Goal: Transaction & Acquisition: Purchase product/service

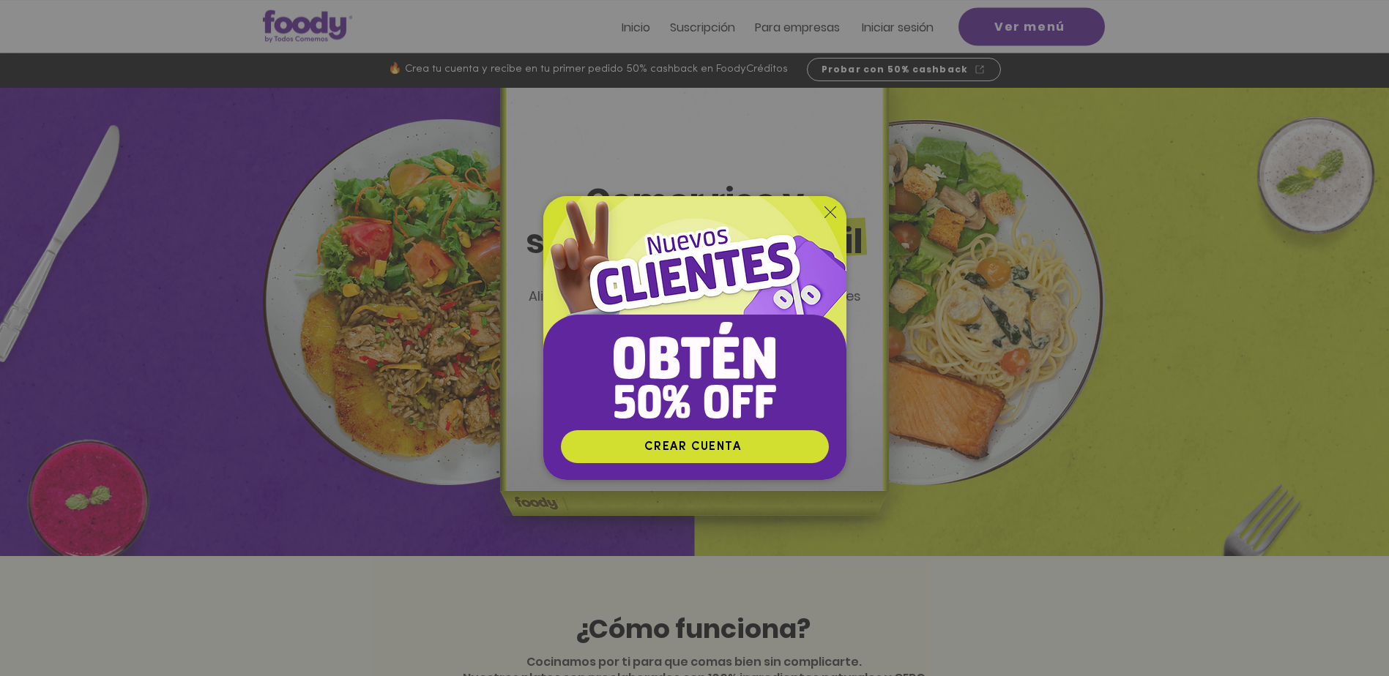
click at [912, 26] on div "Nuevos suscriptores 50% off" at bounding box center [694, 338] width 1389 height 676
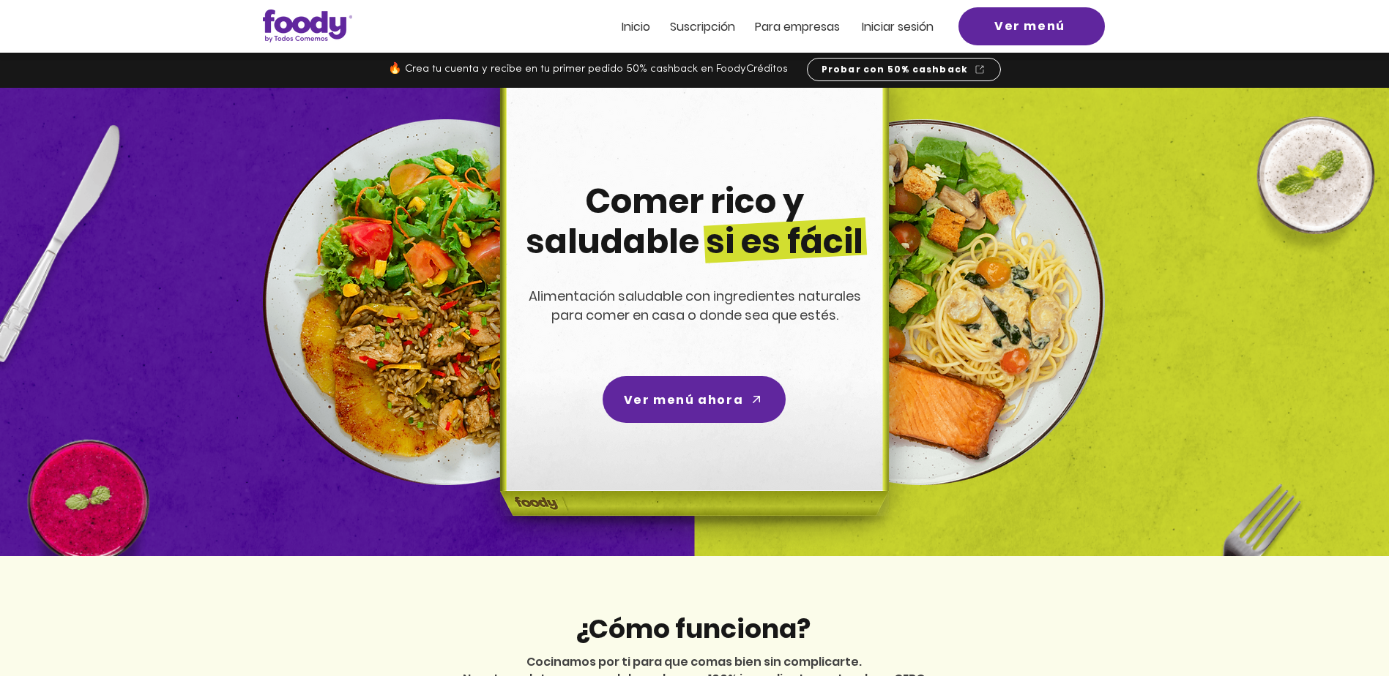
click at [912, 26] on span "Iniciar sesión" at bounding box center [898, 26] width 72 height 17
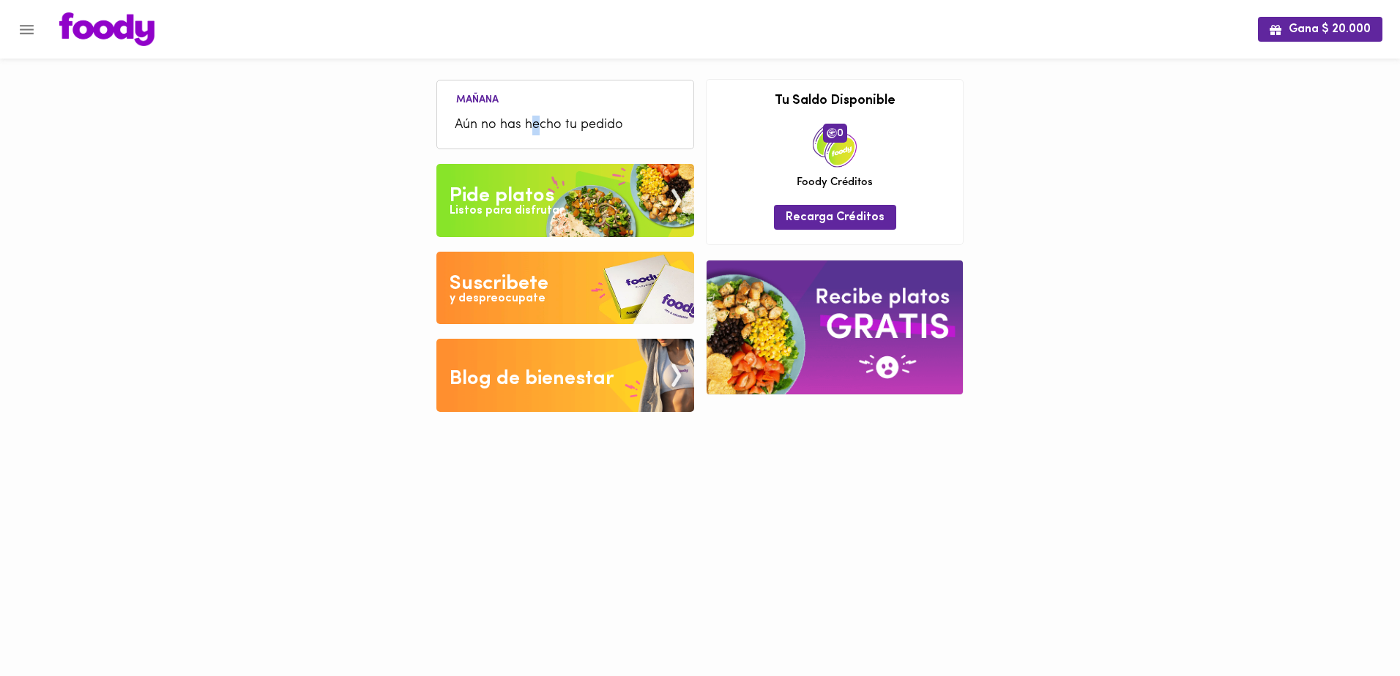
click at [536, 127] on span "Aún no has hecho tu pedido" at bounding box center [565, 126] width 221 height 20
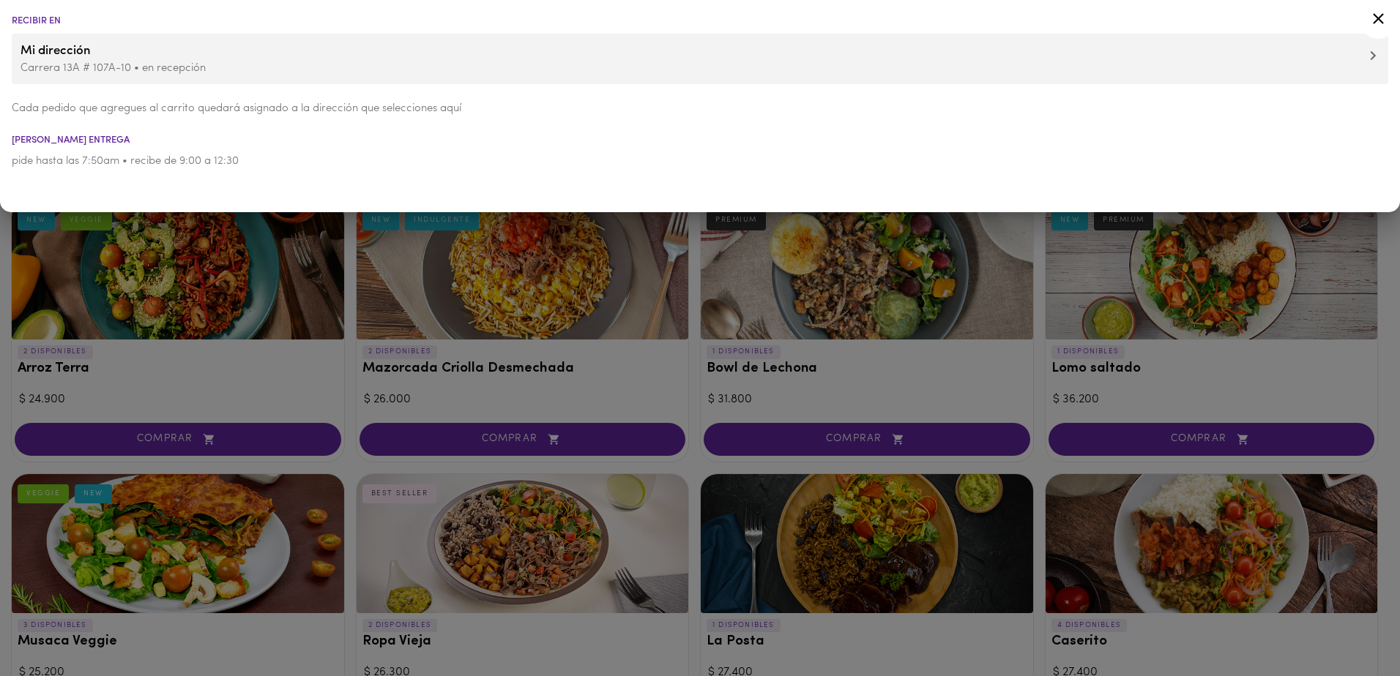
click at [325, 257] on div at bounding box center [700, 338] width 1400 height 676
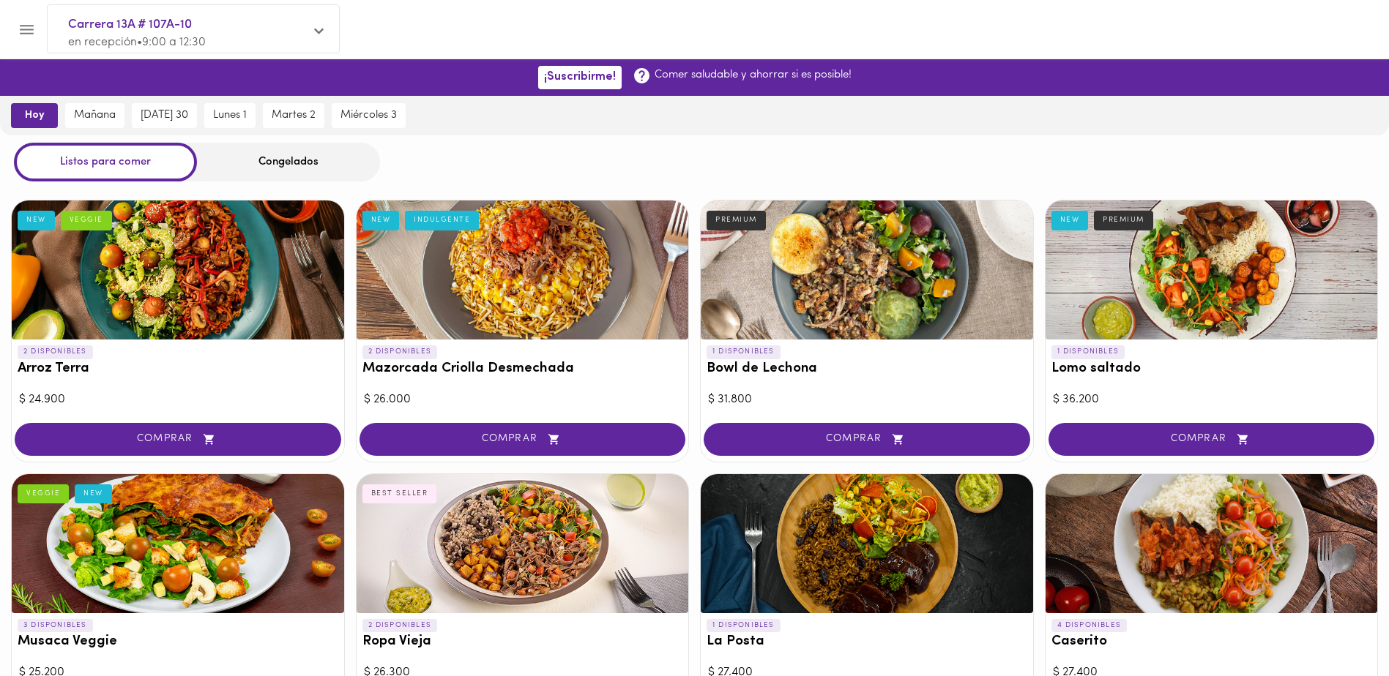
click at [280, 161] on div "Congelados" at bounding box center [288, 162] width 183 height 39
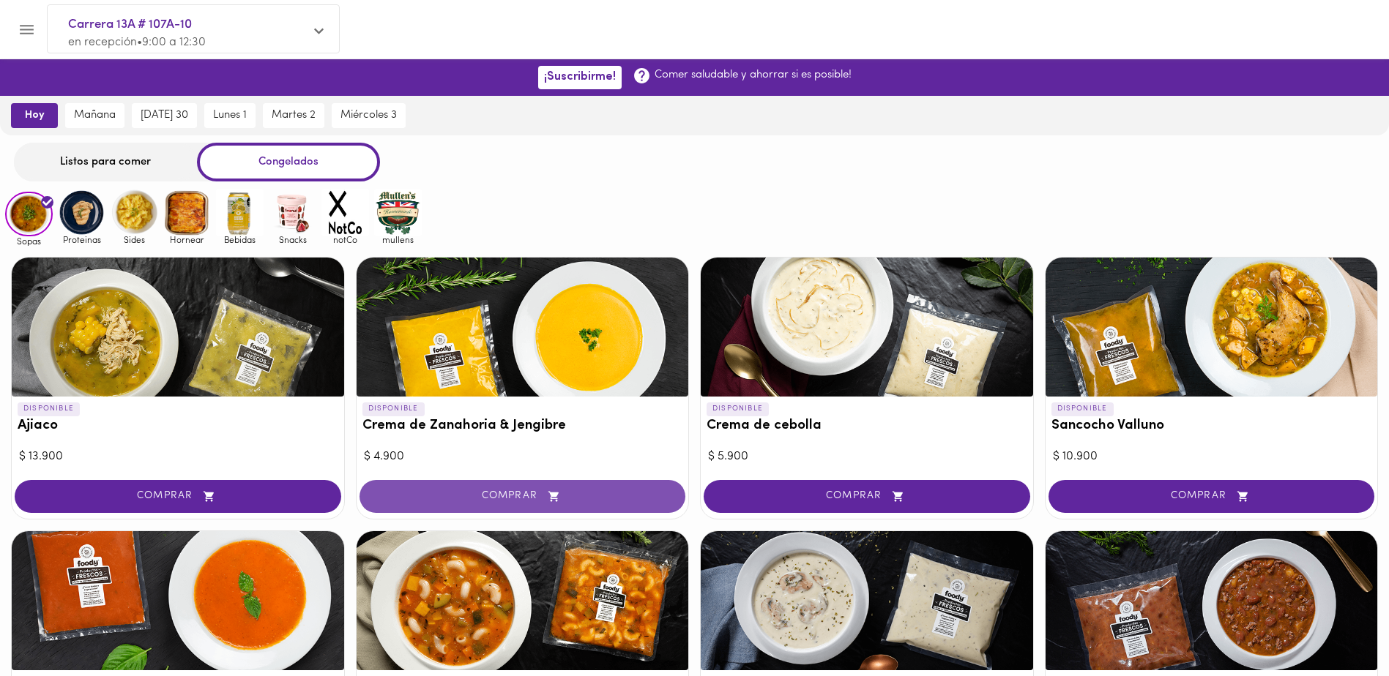
click at [464, 495] on span "COMPRAR" at bounding box center [523, 496] width 290 height 12
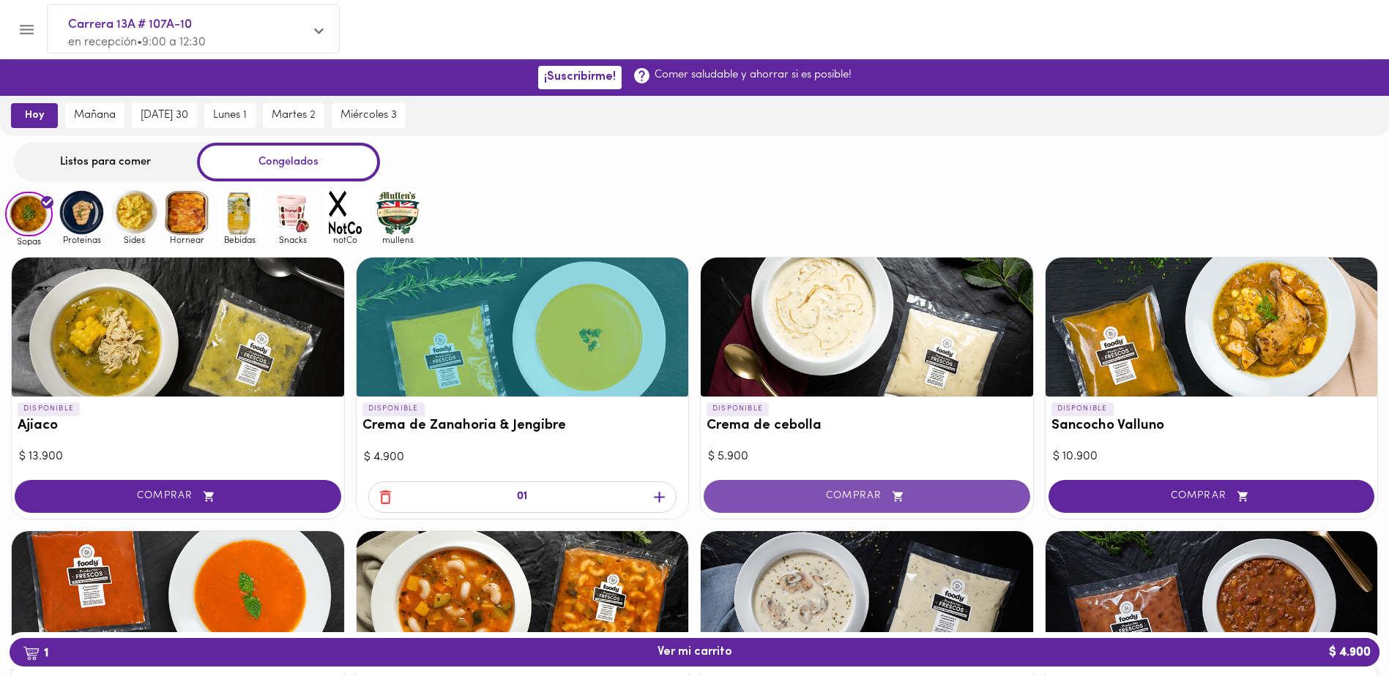
click at [830, 503] on button "COMPRAR" at bounding box center [866, 496] width 326 height 33
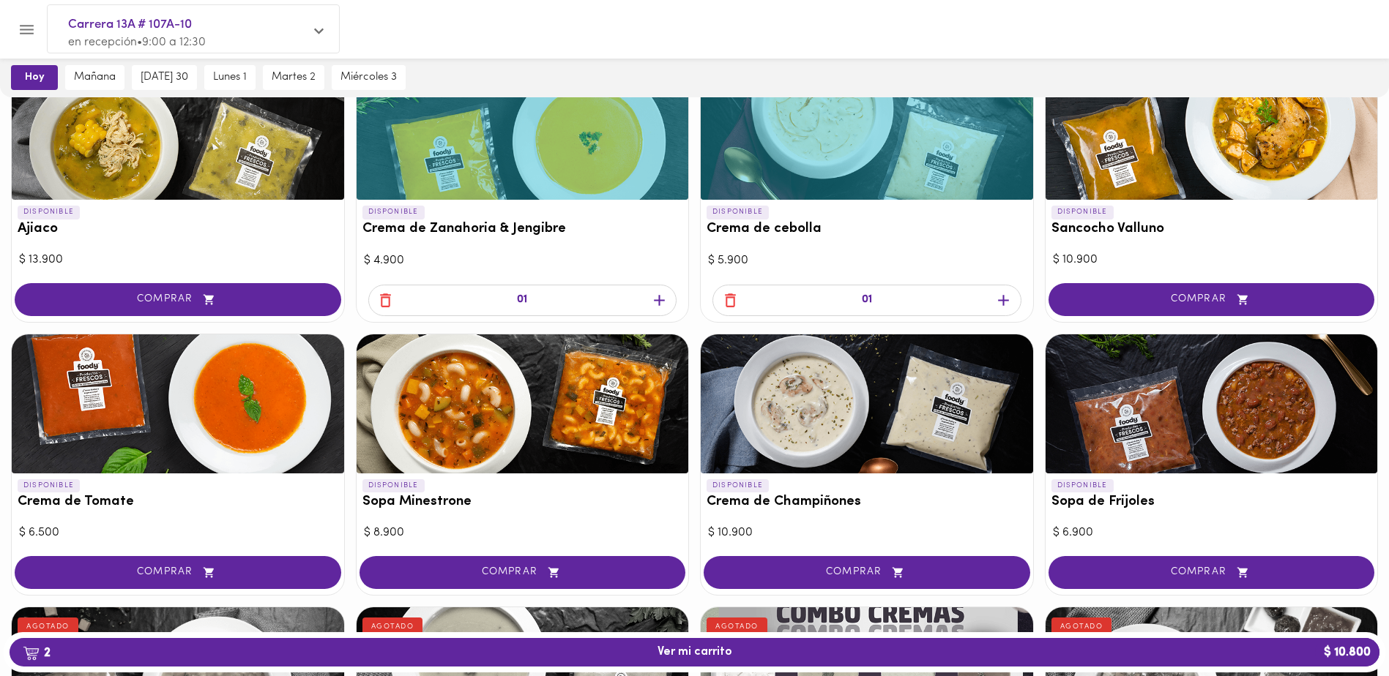
scroll to position [220, 0]
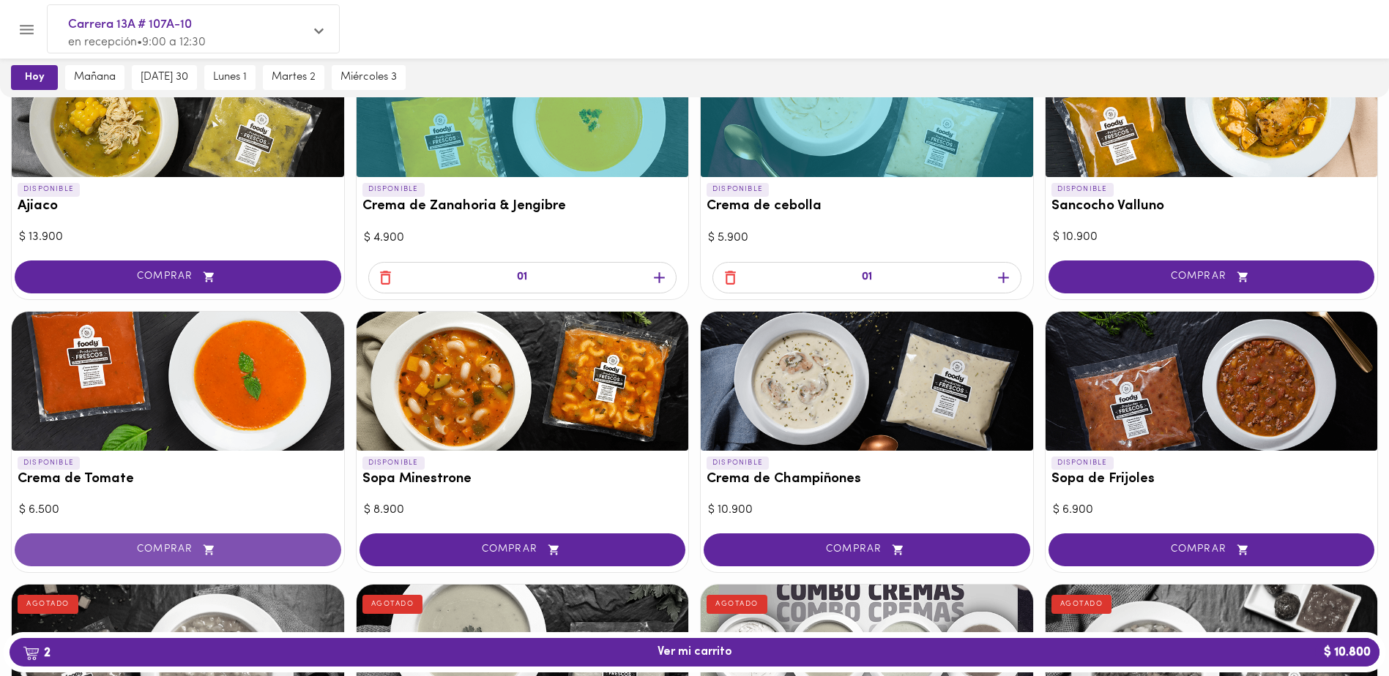
click at [206, 547] on icon "button" at bounding box center [209, 550] width 10 height 10
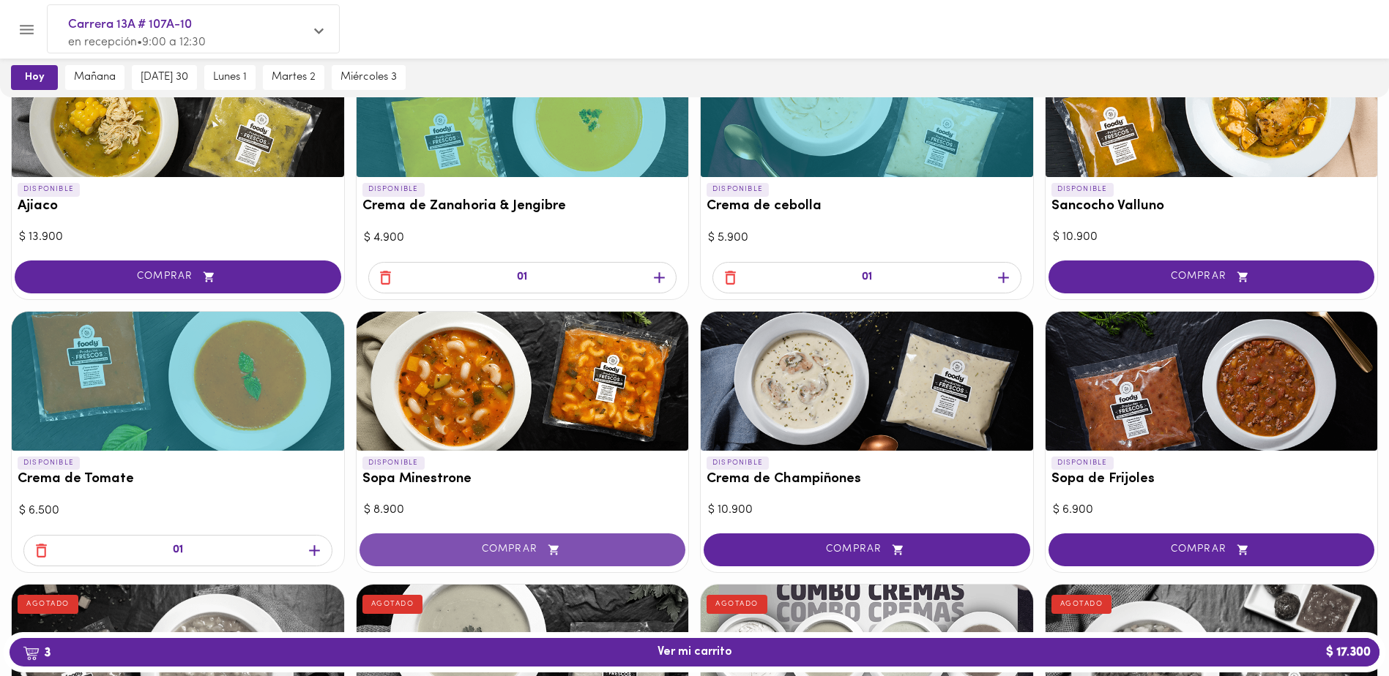
click at [503, 549] on span "COMPRAR" at bounding box center [523, 550] width 290 height 12
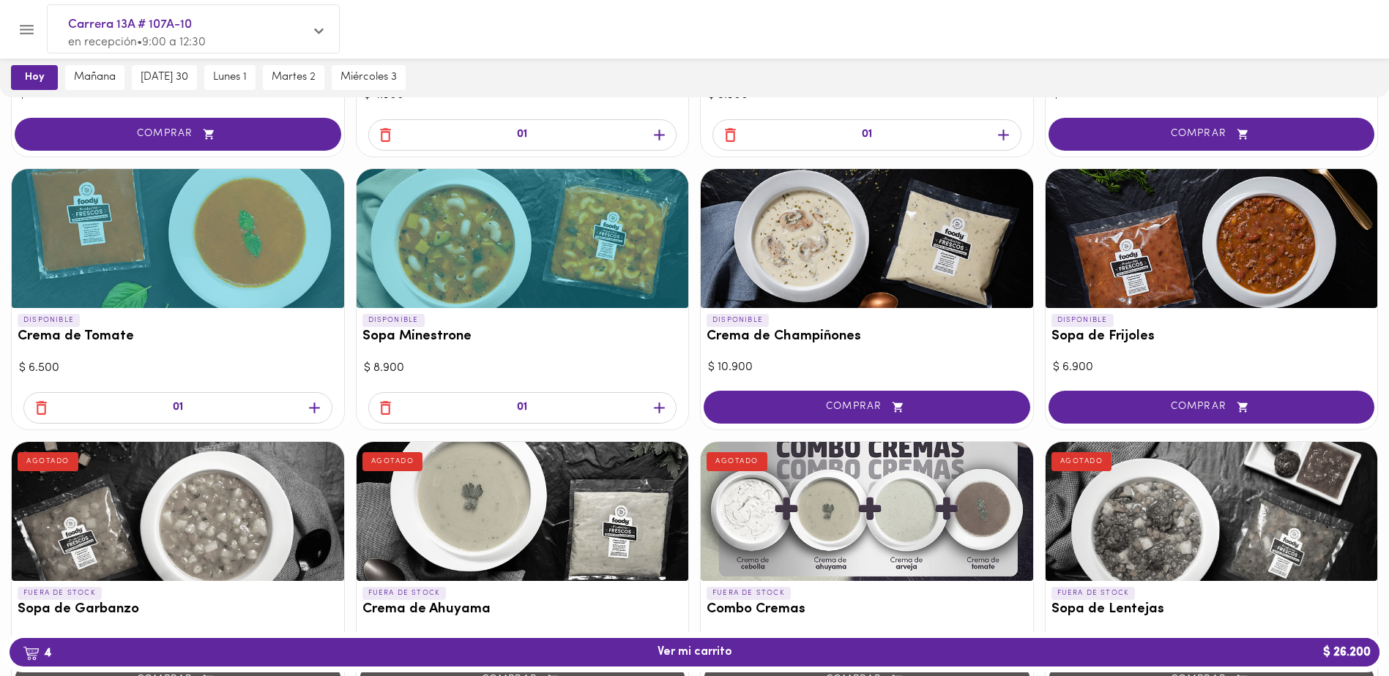
scroll to position [366, 0]
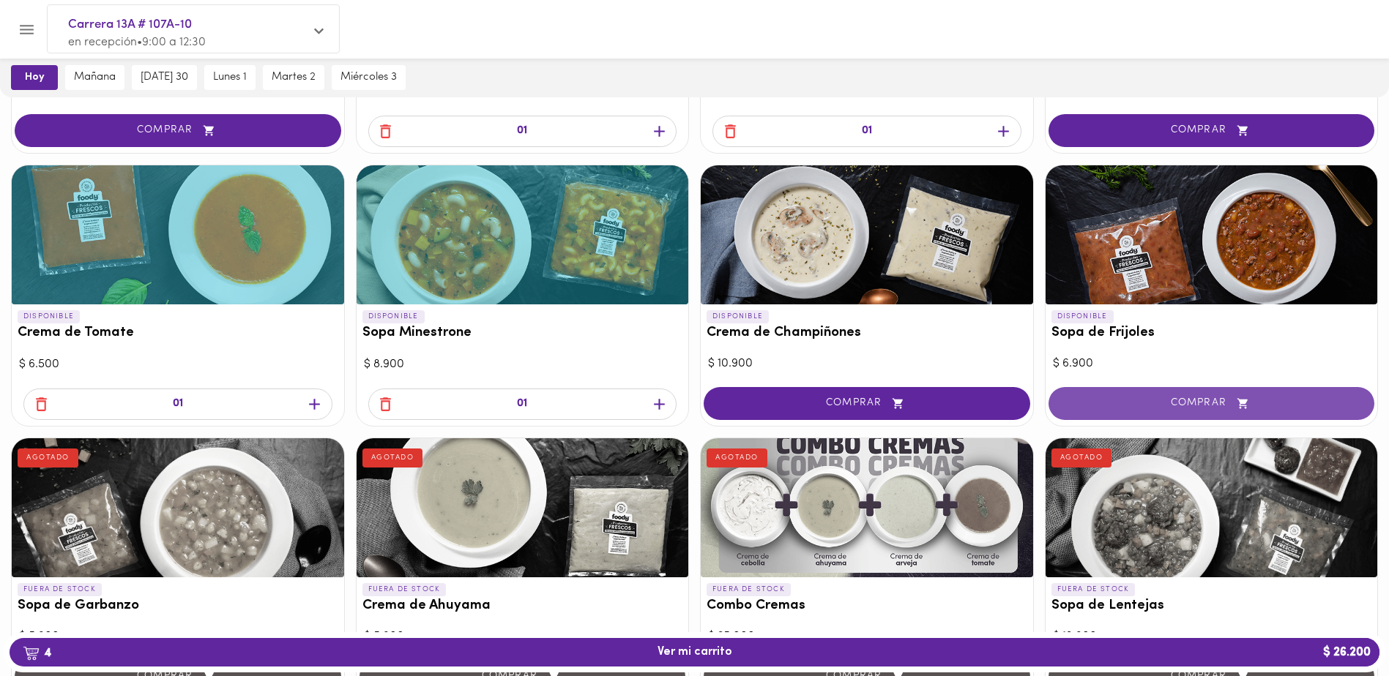
click at [1244, 402] on icon "button" at bounding box center [1242, 403] width 10 height 10
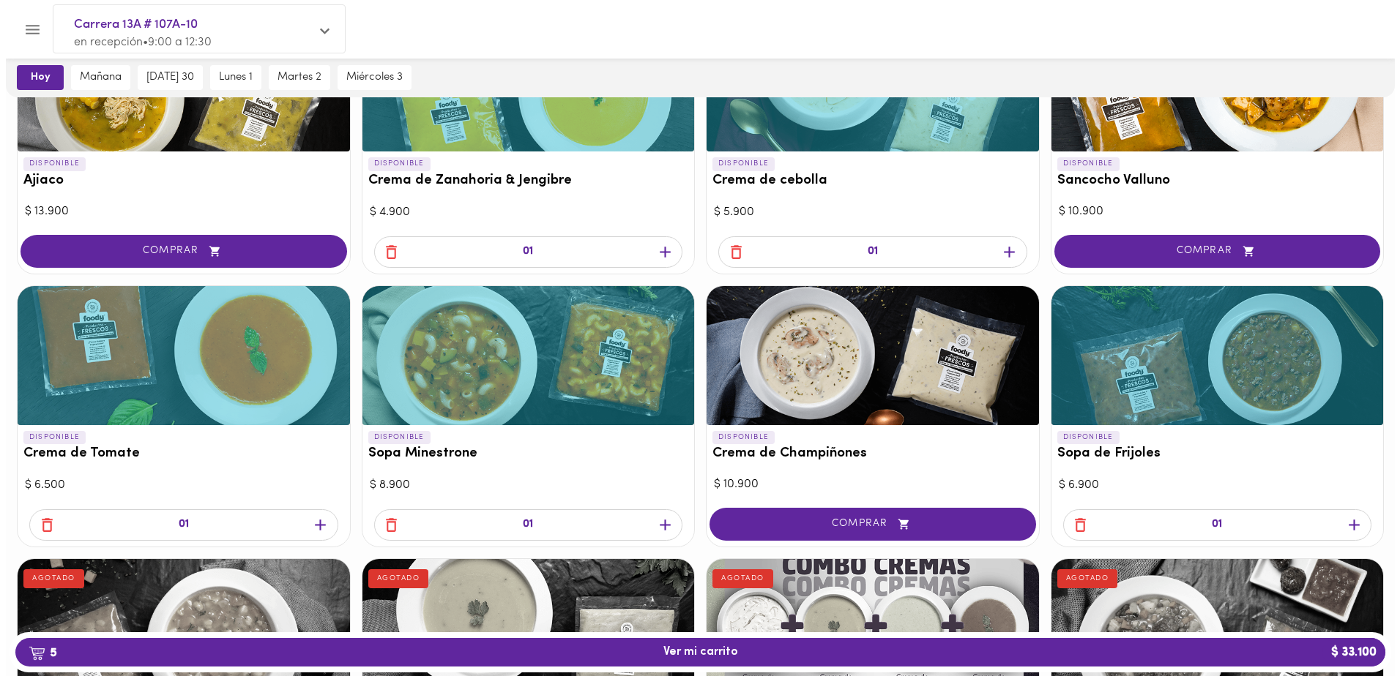
scroll to position [220, 0]
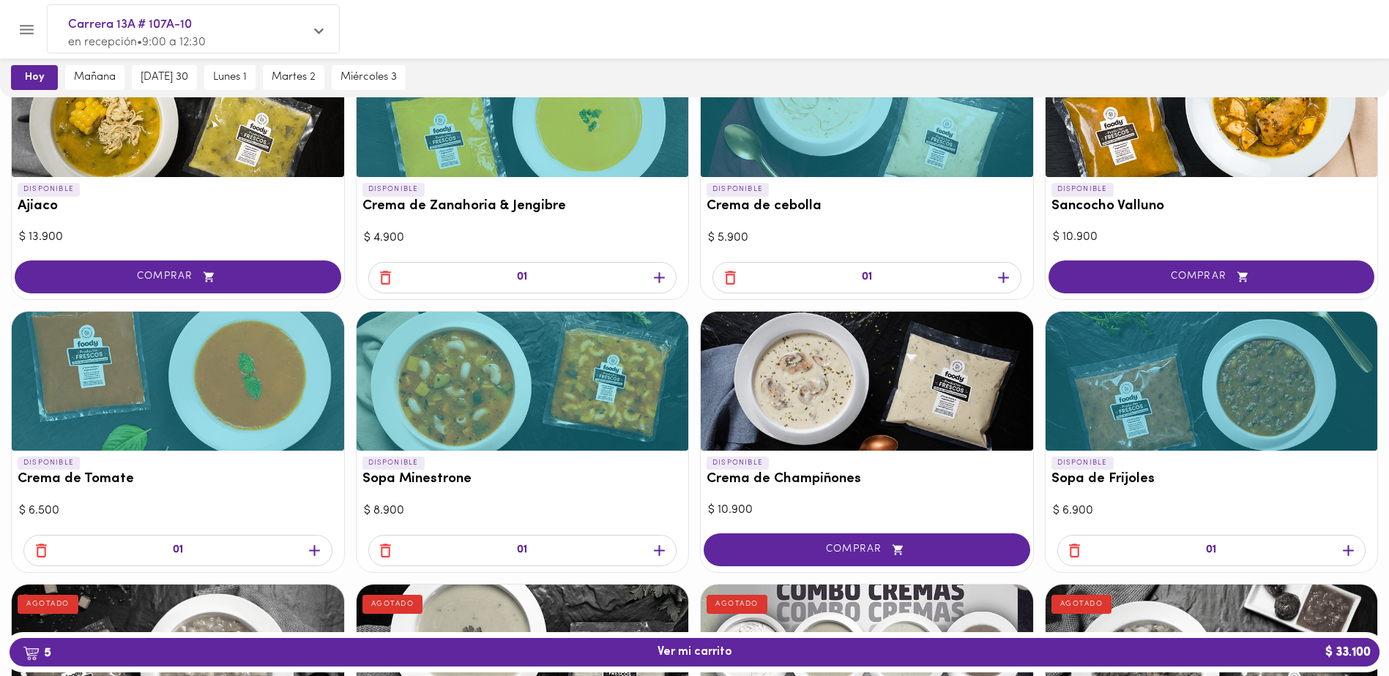
click at [653, 548] on icon "button" at bounding box center [659, 551] width 18 height 18
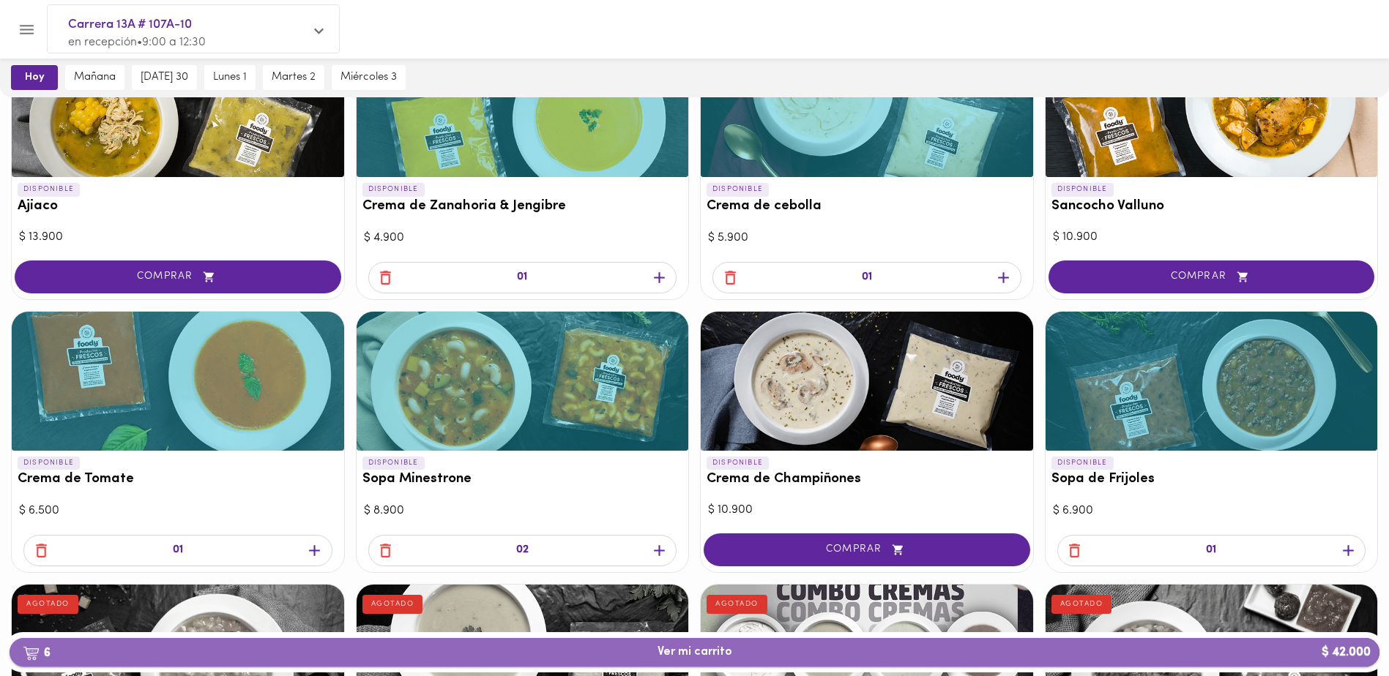
click at [702, 653] on span "6 Ver mi carrito $ 42.000" at bounding box center [694, 653] width 75 height 14
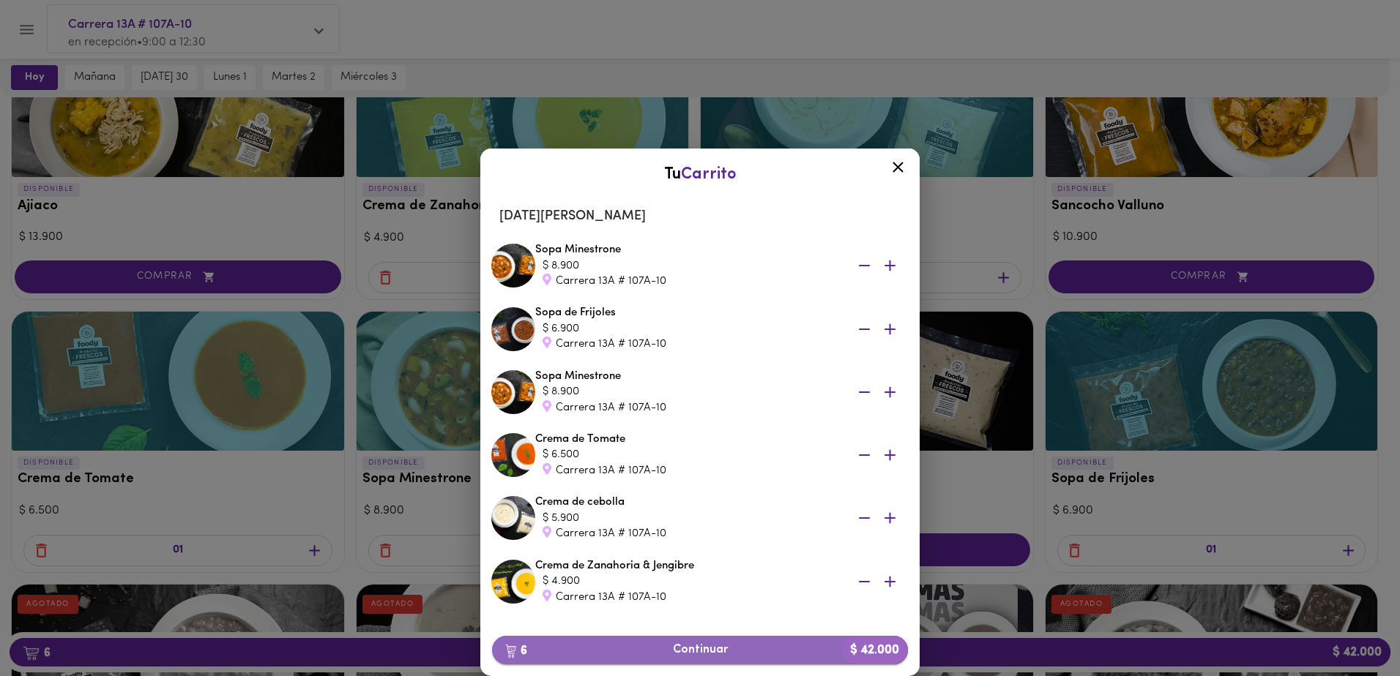
click at [694, 648] on span "6 Continuar $ 42.000" at bounding box center [700, 650] width 392 height 14
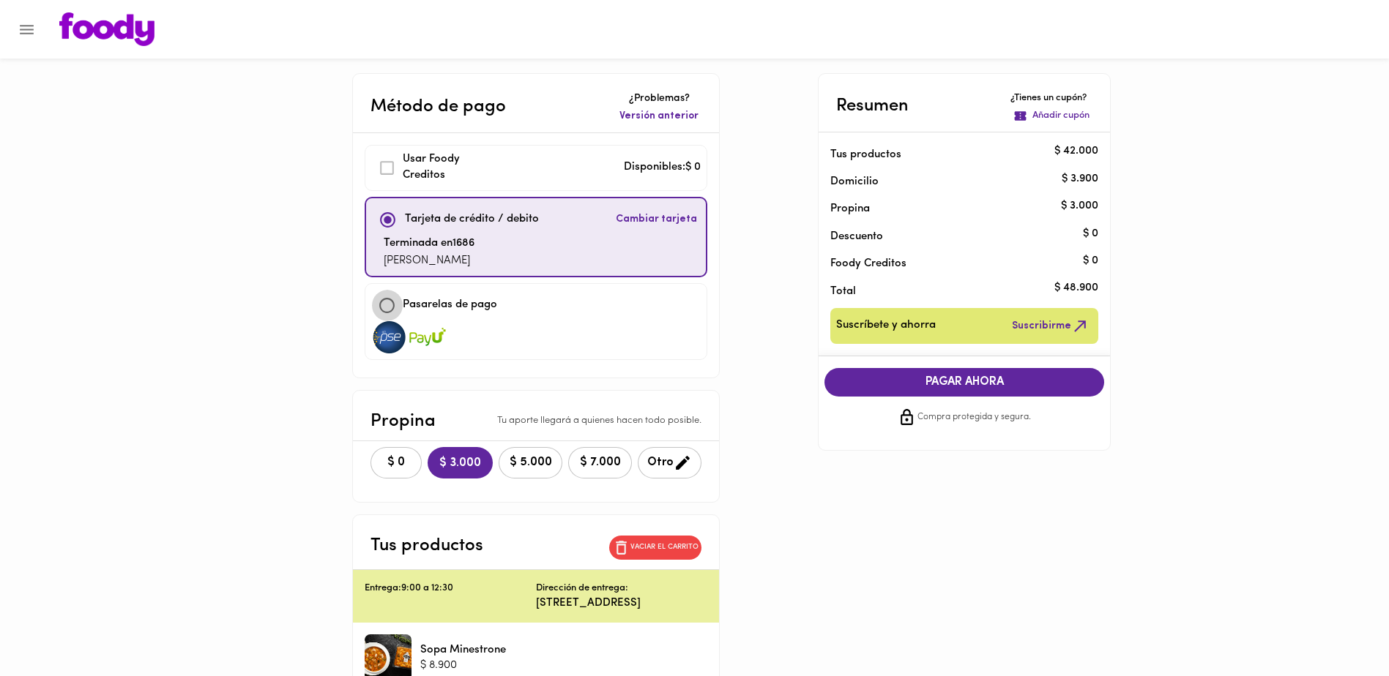
click at [394, 302] on input "checkbox" at bounding box center [386, 305] width 31 height 31
checkbox input "true"
checkbox input "false"
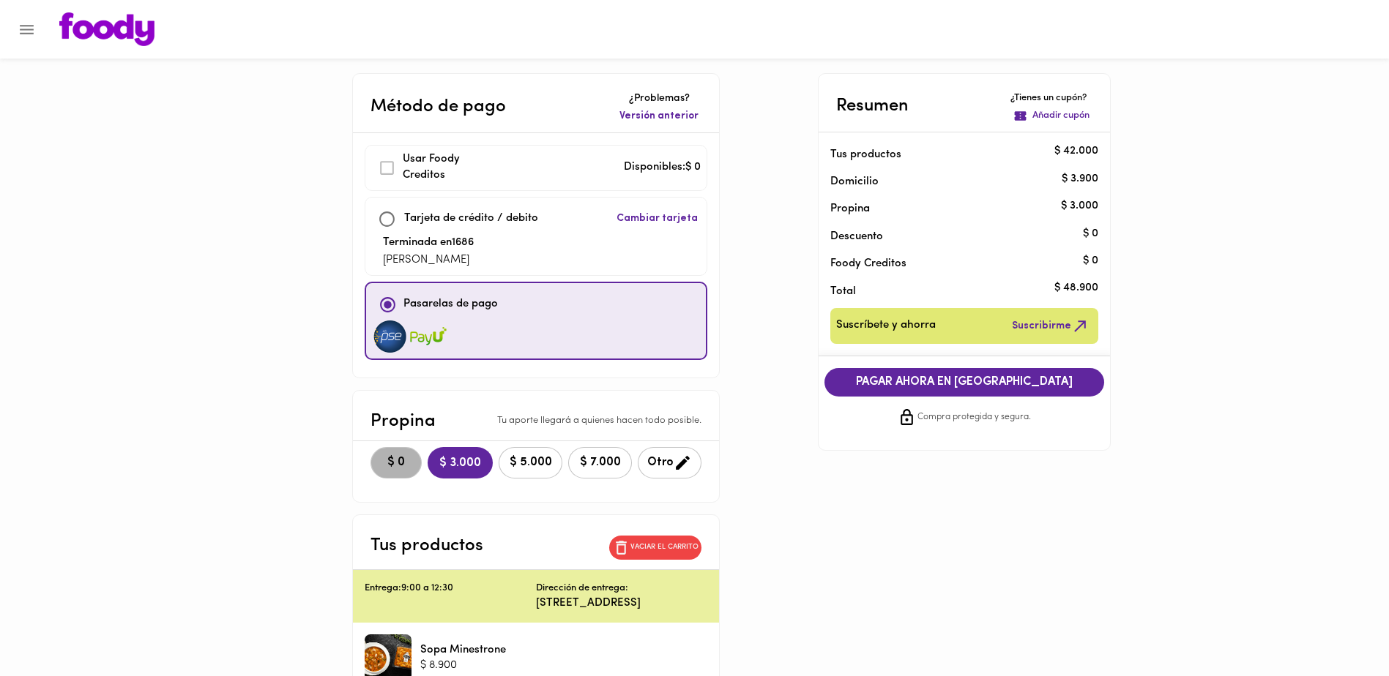
click at [396, 460] on span "$ 0" at bounding box center [396, 463] width 32 height 14
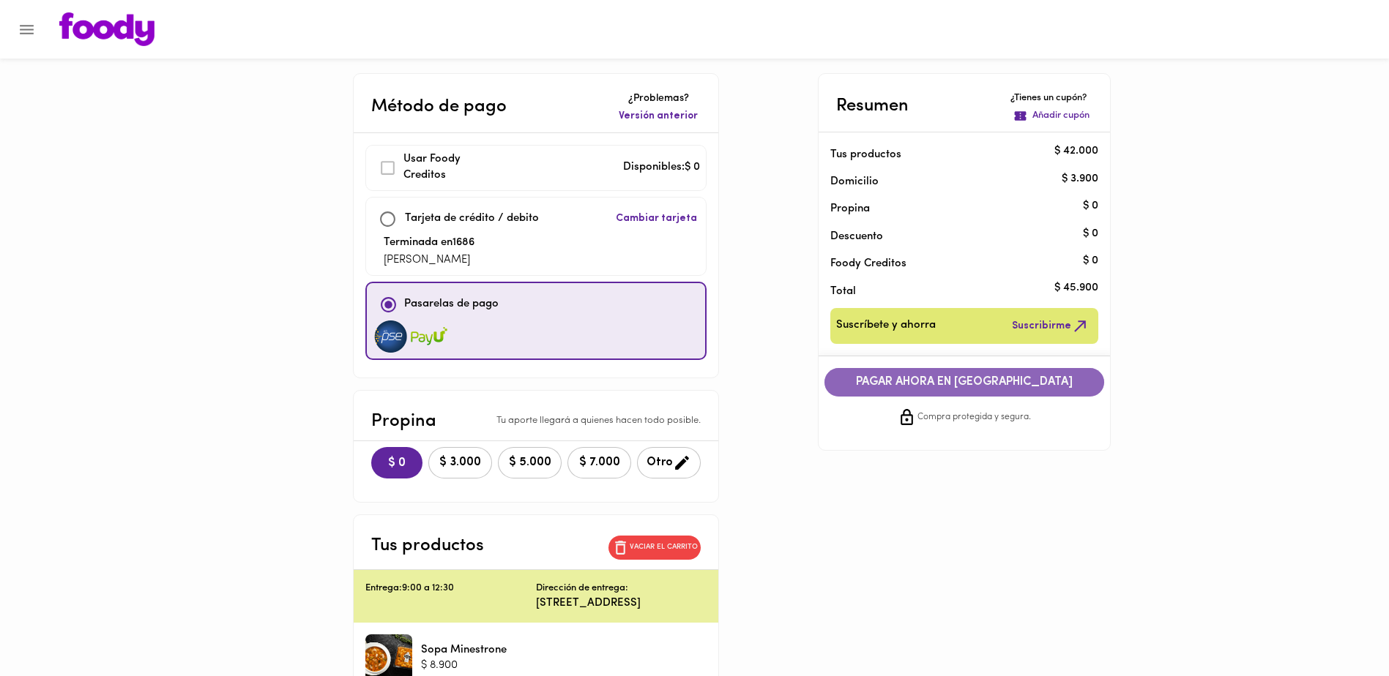
click at [945, 381] on span "PAGAR AHORA EN PASARELA" at bounding box center [964, 383] width 250 height 14
